Goal: Task Accomplishment & Management: Manage account settings

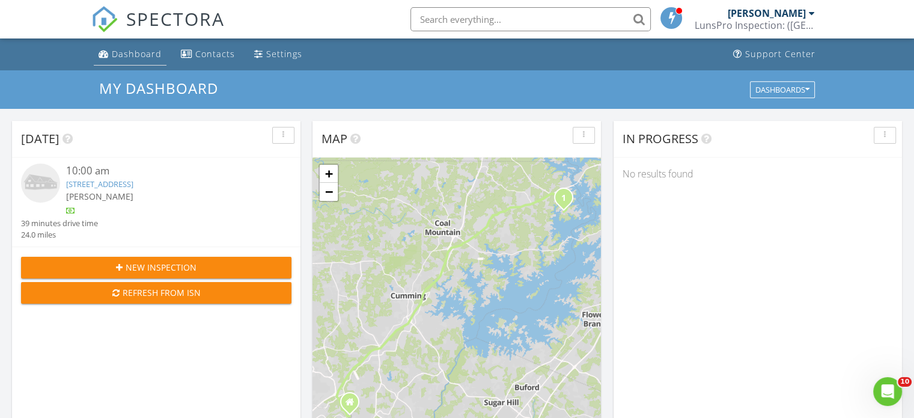
click at [132, 55] on div "Dashboard" at bounding box center [137, 53] width 50 height 11
click at [133, 187] on link "[STREET_ADDRESS]" at bounding box center [99, 183] width 67 height 11
click at [133, 183] on link "8755 Bayhill Dr, Gainesville, GA 30506" at bounding box center [99, 183] width 67 height 11
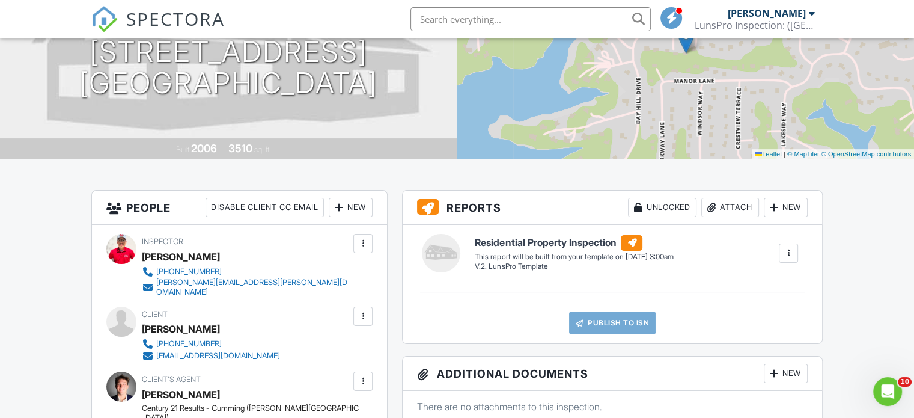
scroll to position [180, 0]
